Goal: Information Seeking & Learning: Find contact information

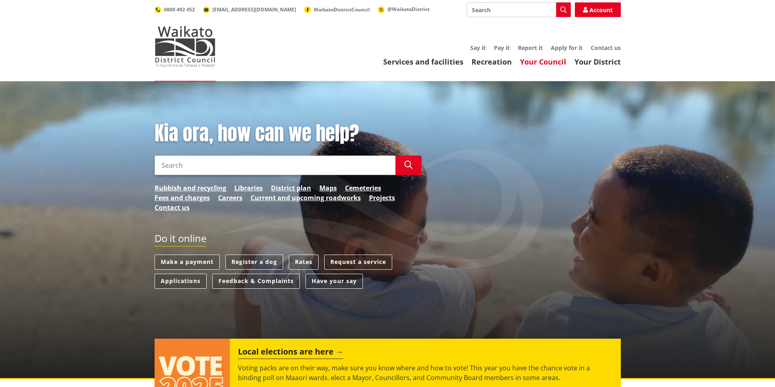
click at [538, 62] on link "Your Council" at bounding box center [543, 62] width 46 height 10
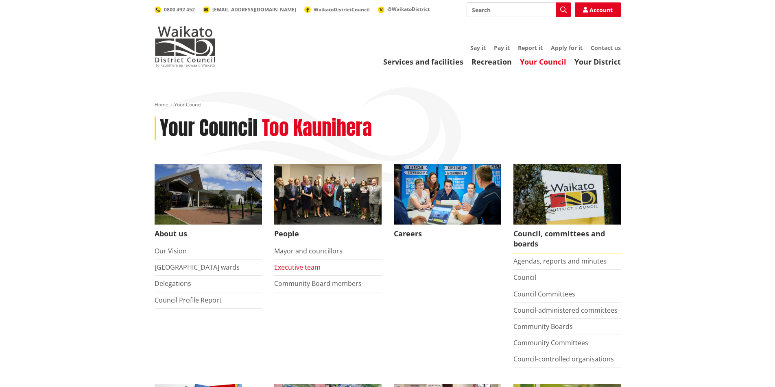
click at [294, 268] on link "Executive team" at bounding box center [297, 267] width 46 height 9
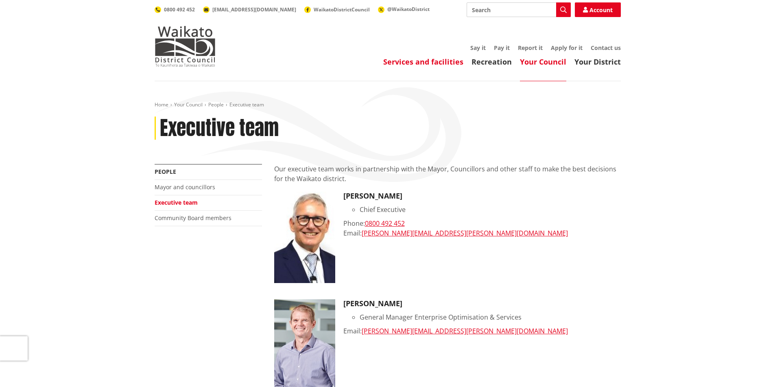
click at [426, 61] on link "Services and facilities" at bounding box center [423, 62] width 80 height 10
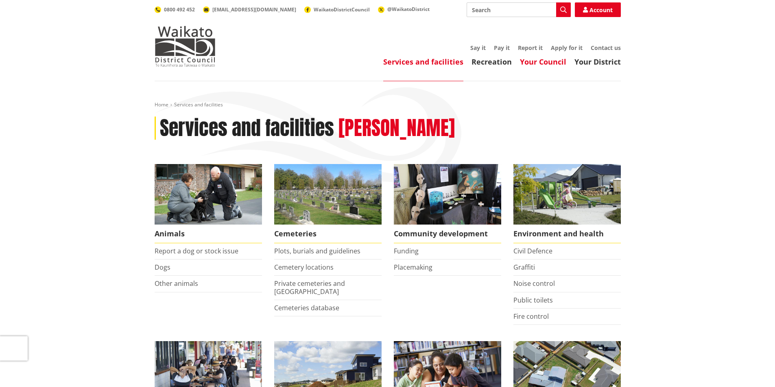
click at [546, 65] on link "Your Council" at bounding box center [543, 62] width 46 height 10
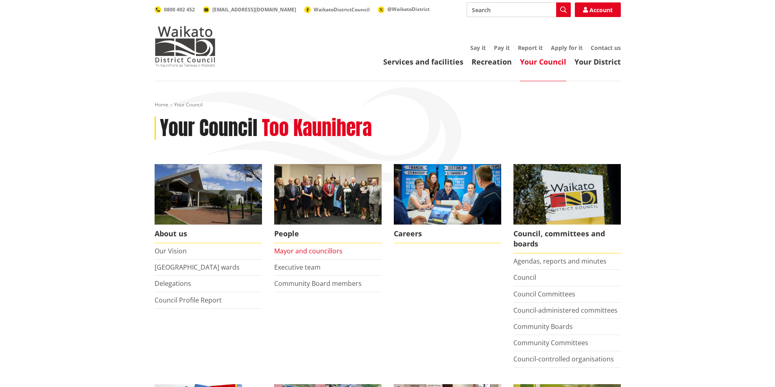
click at [320, 250] on link "Mayor and councillors" at bounding box center [308, 251] width 68 height 9
